Goal: Task Accomplishment & Management: Manage account settings

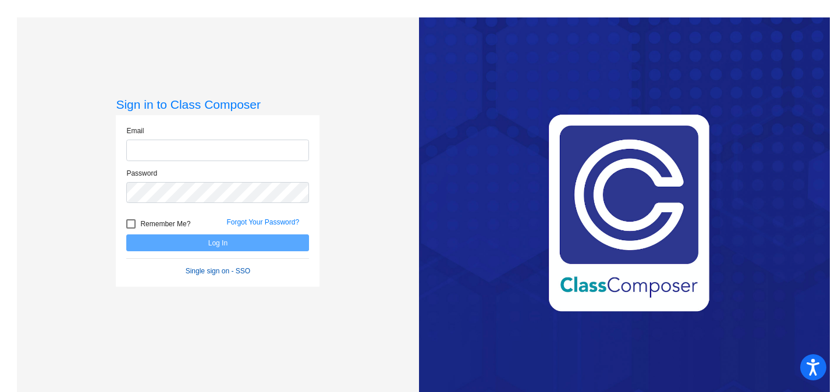
click at [193, 274] on form "Email Password Remember Me? Forgot Your Password? Log In Single sign on - SSO" at bounding box center [217, 201] width 183 height 151
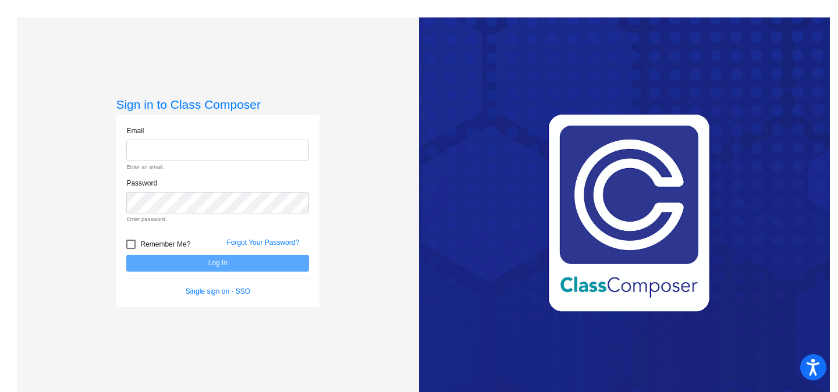
click at [198, 296] on div "Single sign on - SSO" at bounding box center [218, 291] width 200 height 10
click at [217, 292] on link "Single sign on - SSO" at bounding box center [218, 292] width 65 height 8
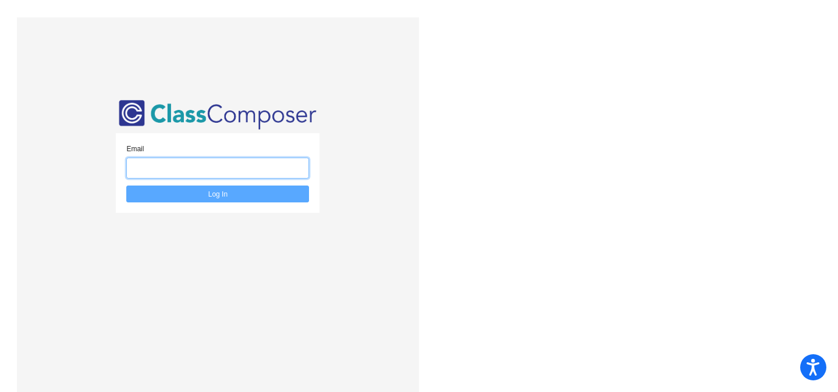
click at [213, 160] on input "email" at bounding box center [217, 169] width 183 height 22
type input "[EMAIL_ADDRESS][DOMAIN_NAME]"
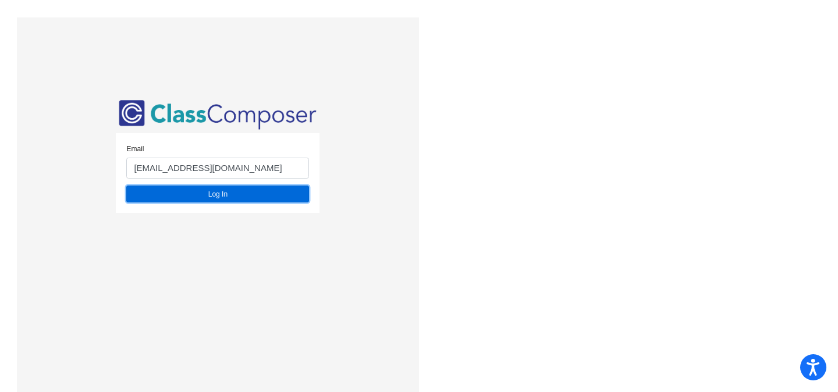
click at [193, 201] on button "Log In" at bounding box center [217, 194] width 183 height 17
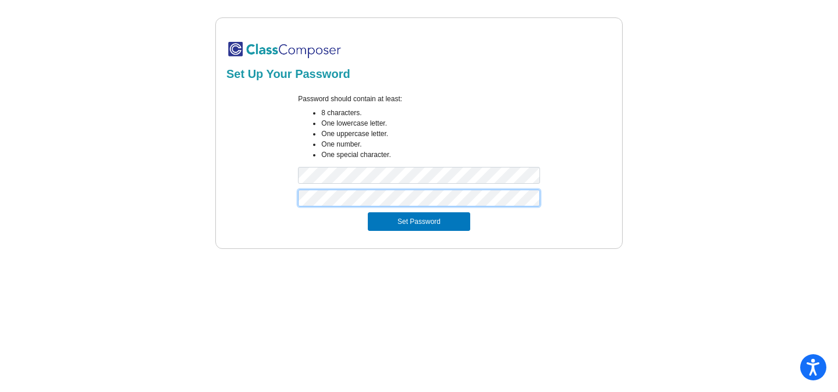
click at [368, 212] on button "Set Password" at bounding box center [419, 221] width 102 height 19
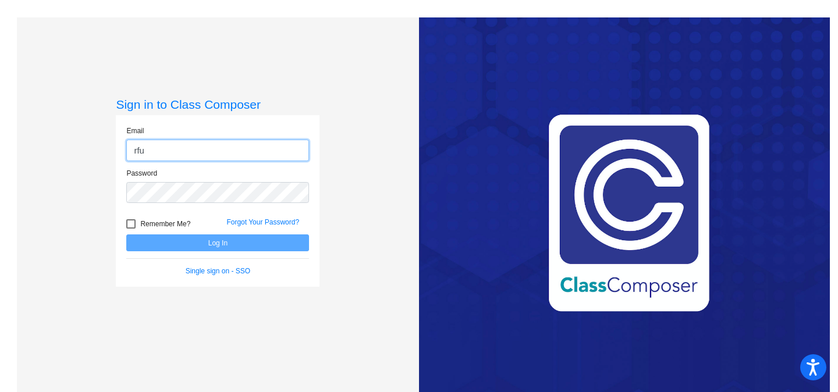
type input "[EMAIL_ADDRESS][DOMAIN_NAME]"
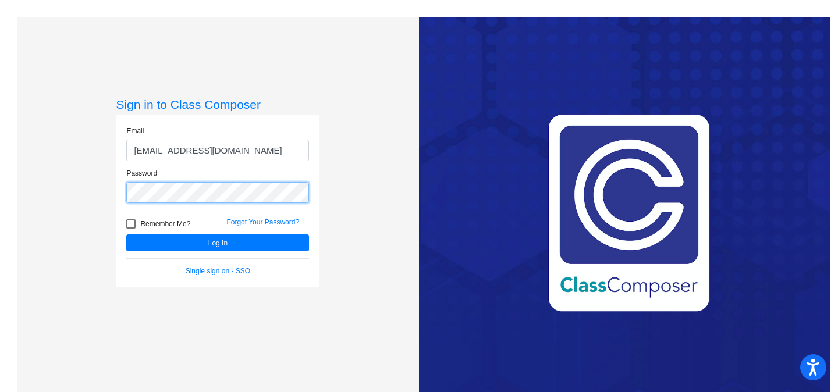
click at [126, 235] on button "Log In" at bounding box center [217, 243] width 183 height 17
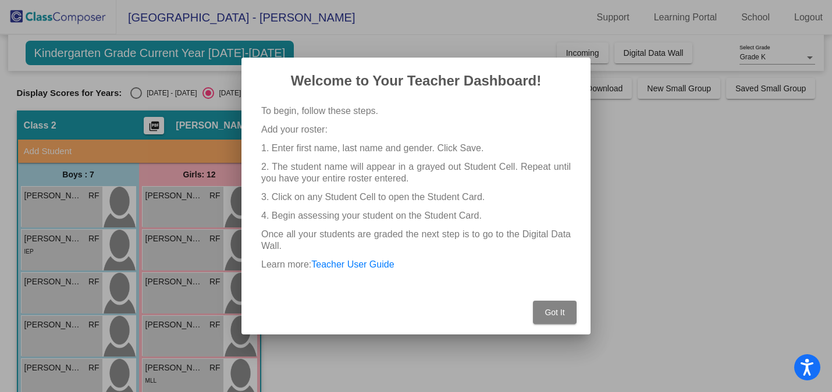
click at [543, 310] on button "Got It" at bounding box center [555, 312] width 44 height 23
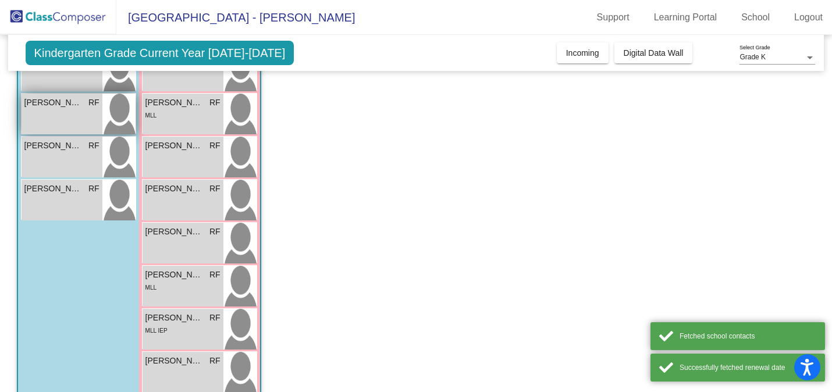
scroll to position [329, 0]
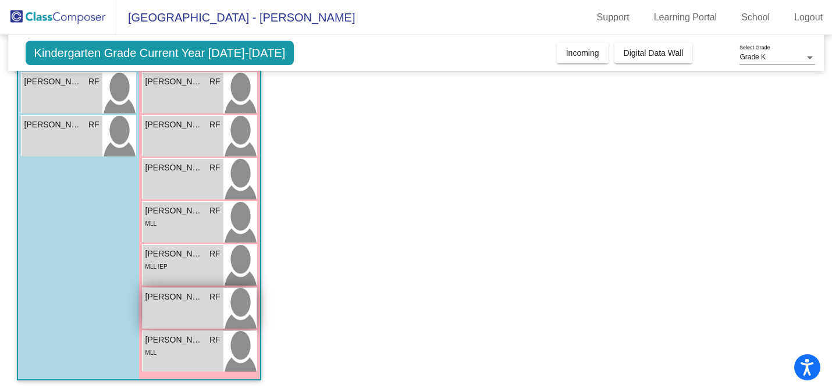
click at [190, 304] on div "Nevaeh Oehler RF lock do_not_disturb_alt" at bounding box center [183, 308] width 81 height 41
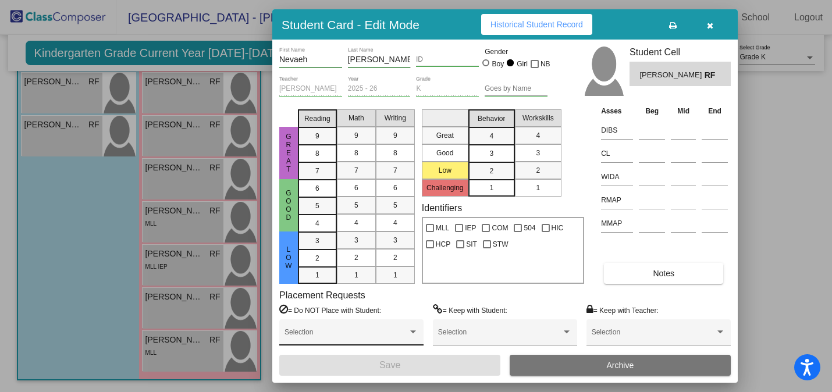
scroll to position [0, 0]
click at [716, 29] on button "button" at bounding box center [709, 24] width 37 height 21
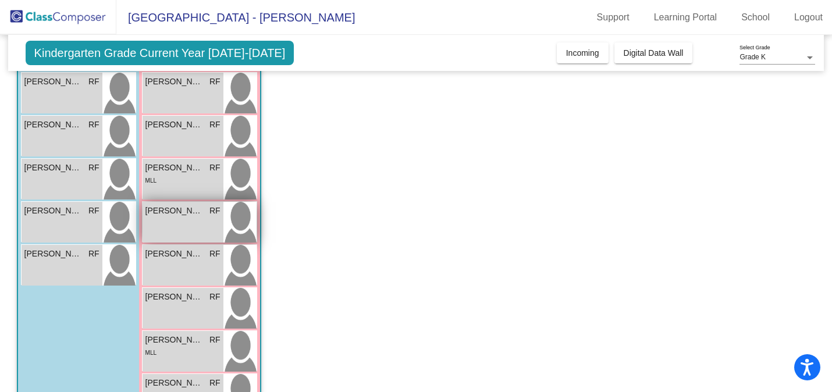
scroll to position [210, 0]
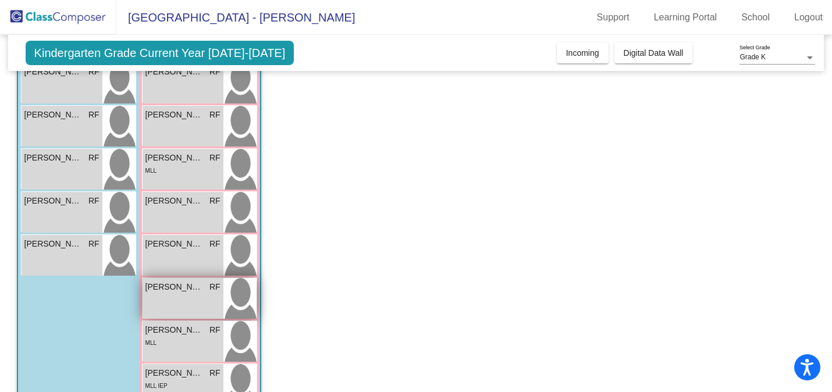
click at [197, 296] on div "Maeve Buttelo RF lock do_not_disturb_alt" at bounding box center [183, 298] width 81 height 41
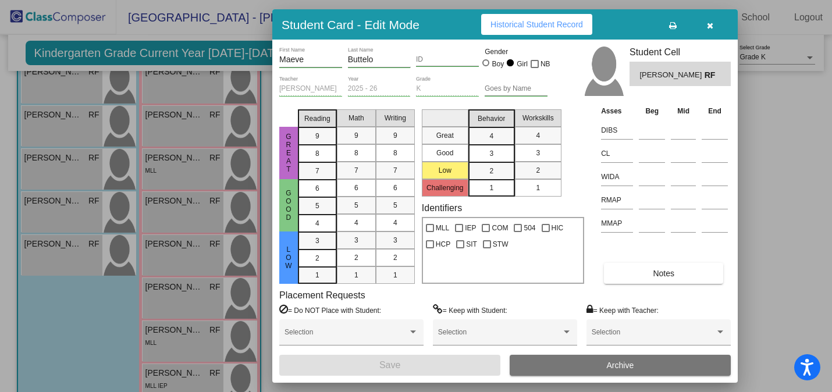
click at [704, 29] on button "button" at bounding box center [709, 24] width 37 height 21
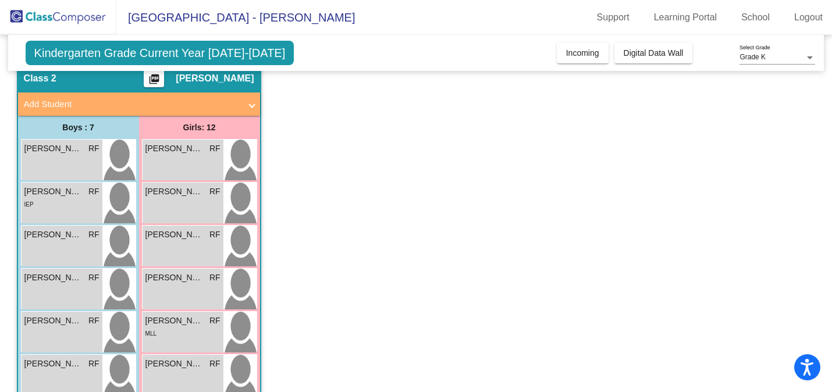
scroll to position [0, 0]
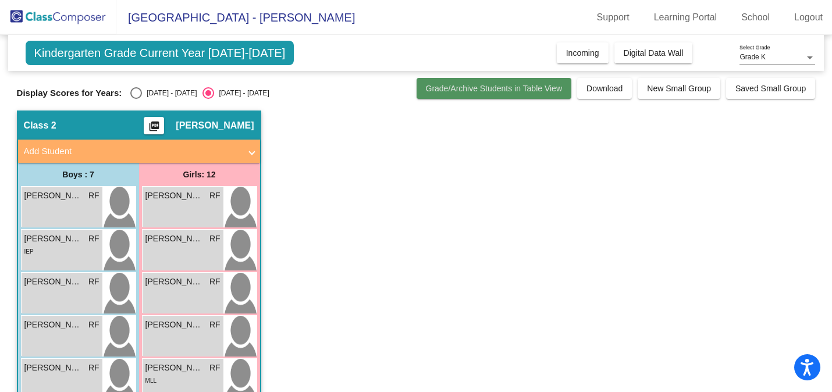
click at [441, 92] on span "Grade/Archive Students in Table View" at bounding box center [494, 88] width 137 height 9
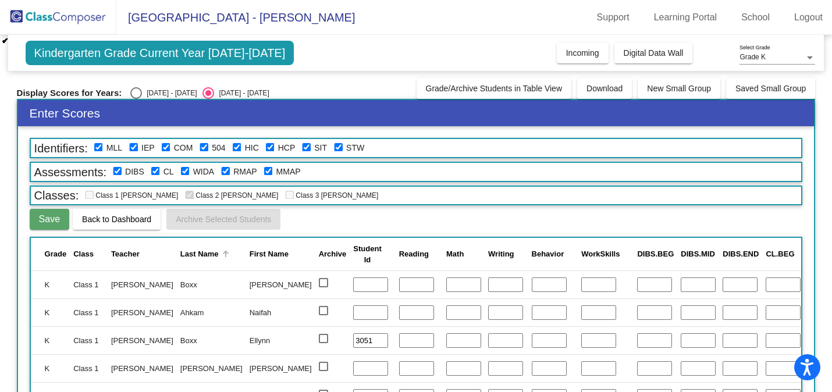
click at [187, 256] on div "Last Name" at bounding box center [199, 255] width 38 height 12
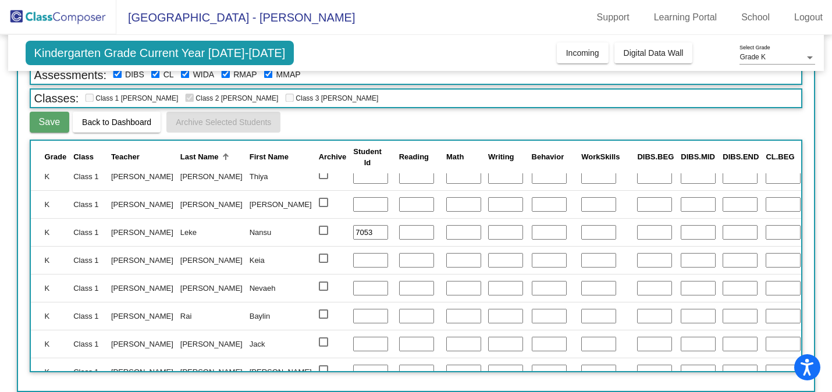
scroll to position [339, 0]
